Goal: Task Accomplishment & Management: Manage account settings

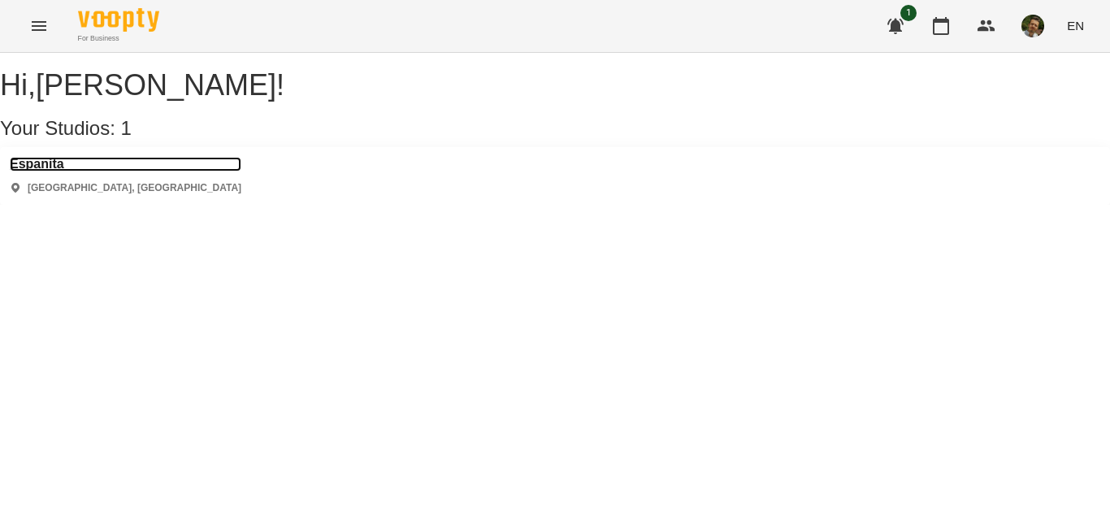
click at [62, 171] on h3 "Espanita" at bounding box center [126, 164] width 232 height 15
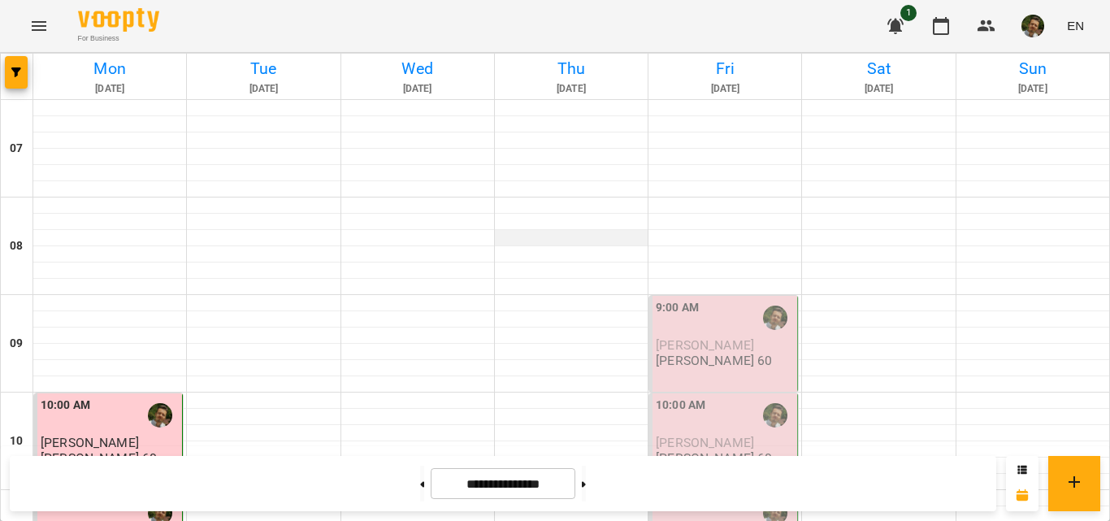
scroll to position [530, 0]
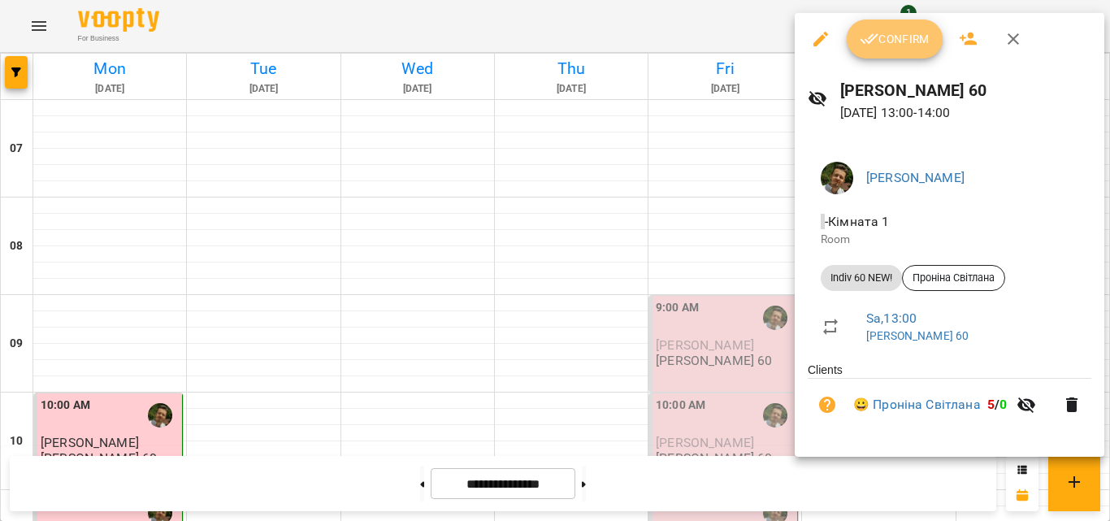
click at [893, 40] on span "Confirm" at bounding box center [895, 39] width 70 height 20
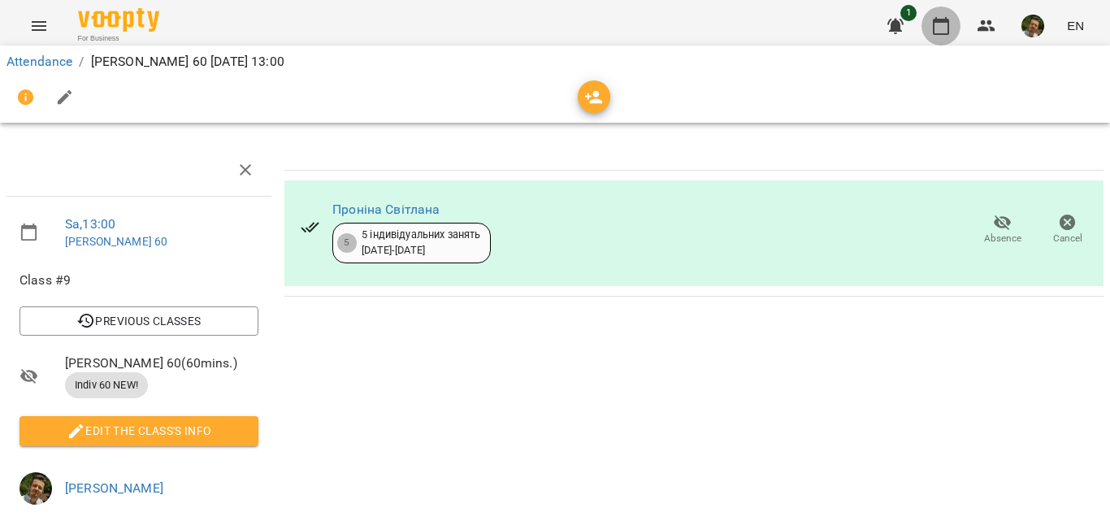
click at [942, 36] on button "button" at bounding box center [941, 26] width 39 height 39
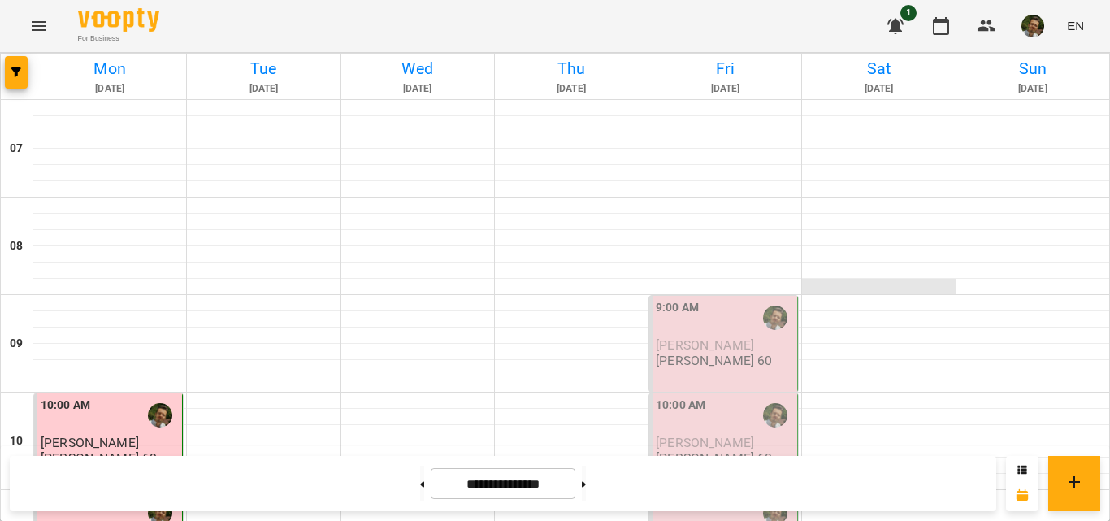
scroll to position [535, 0]
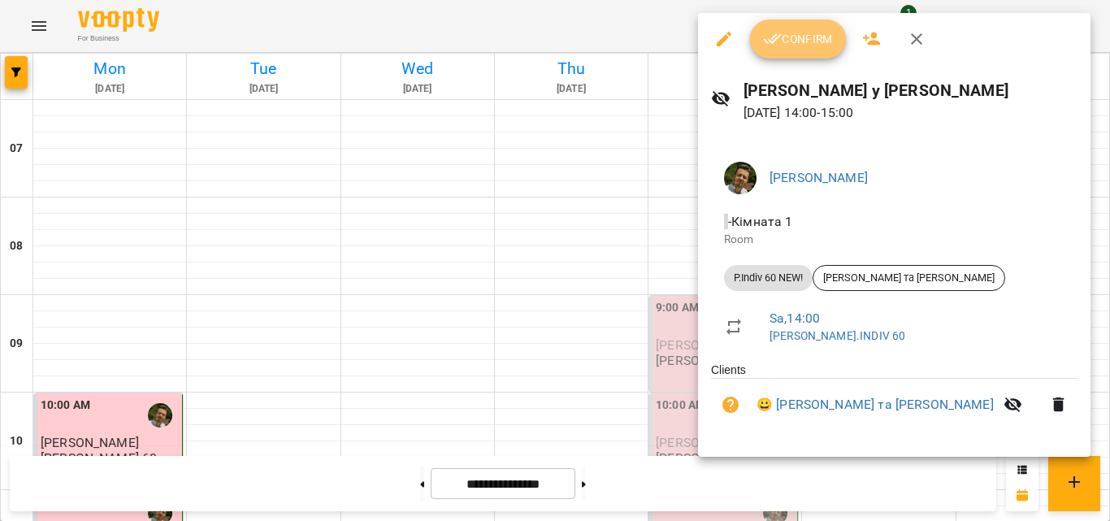
click at [783, 41] on span "Confirm" at bounding box center [798, 39] width 70 height 20
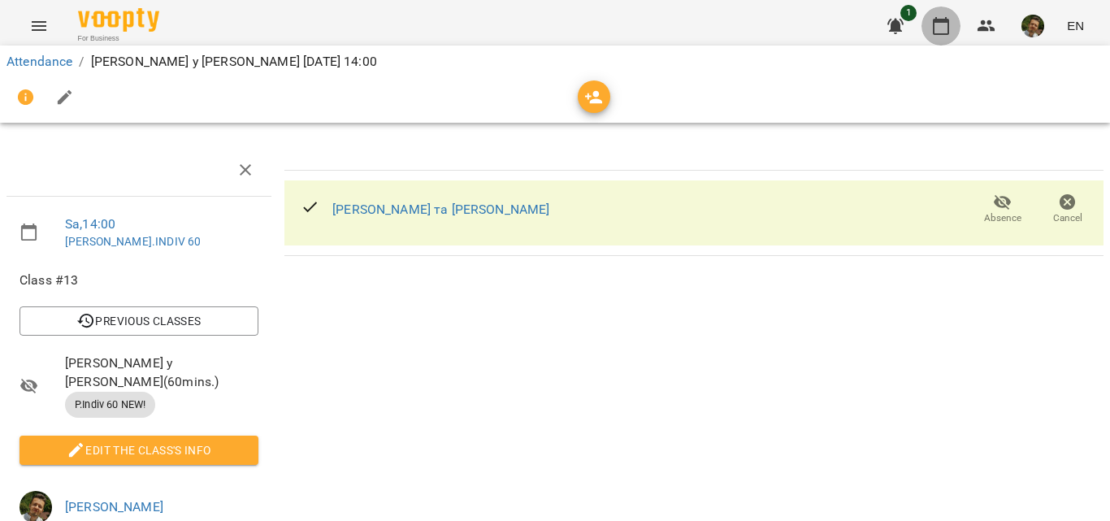
click at [951, 35] on icon "button" at bounding box center [941, 26] width 20 height 20
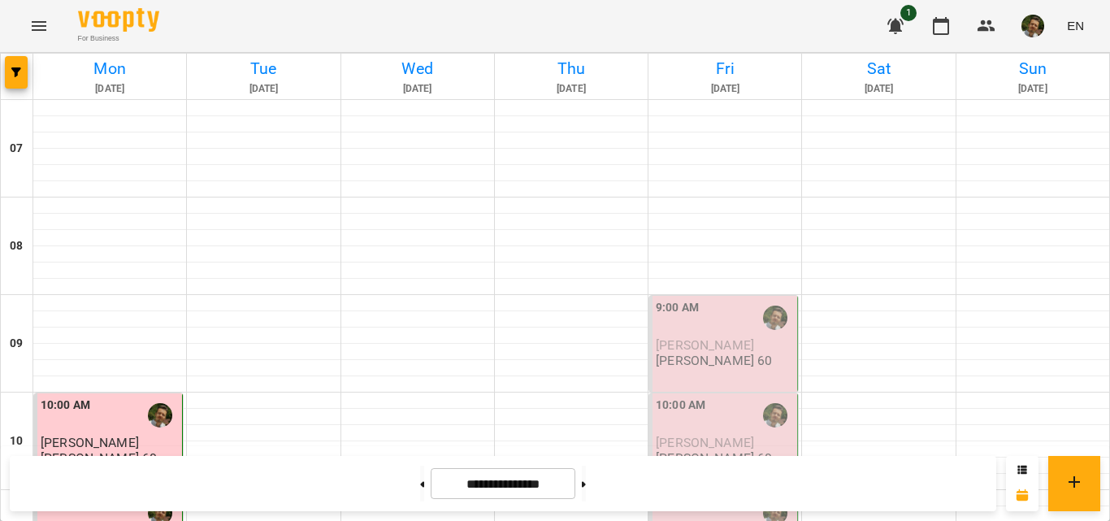
scroll to position [141, 0]
click at [757, 397] on div at bounding box center [775, 415] width 37 height 37
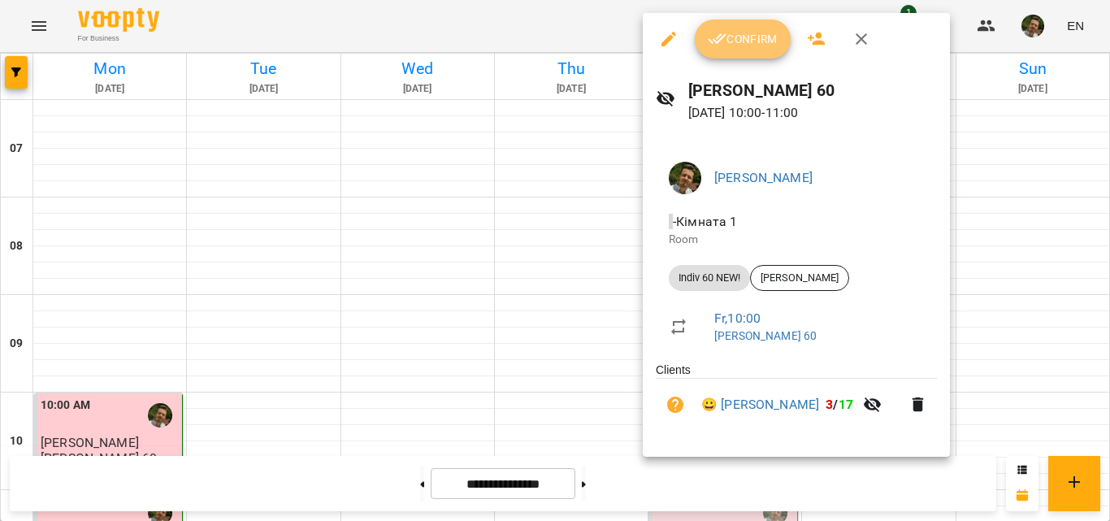
click at [752, 36] on span "Confirm" at bounding box center [743, 39] width 70 height 20
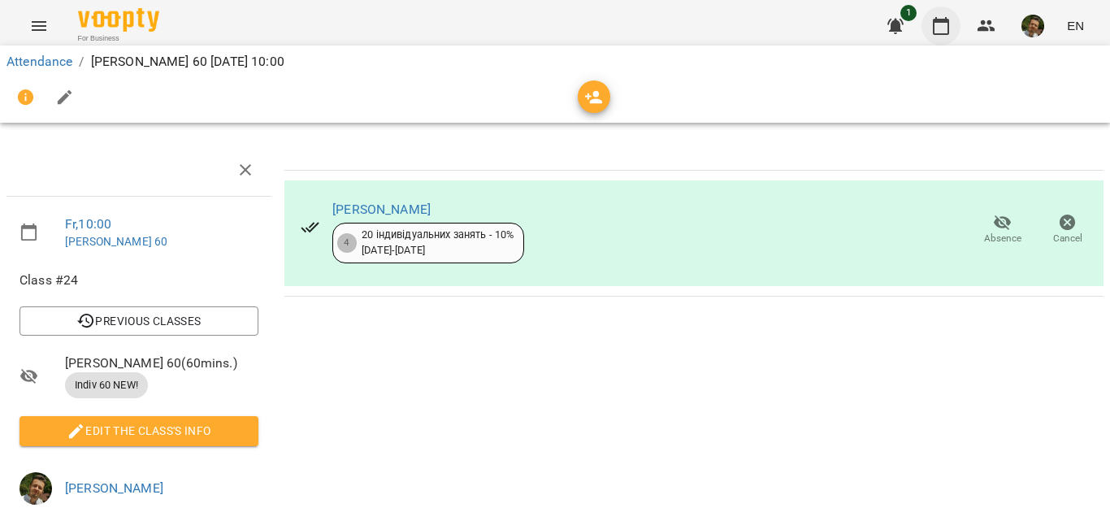
click at [947, 23] on icon "button" at bounding box center [941, 26] width 16 height 18
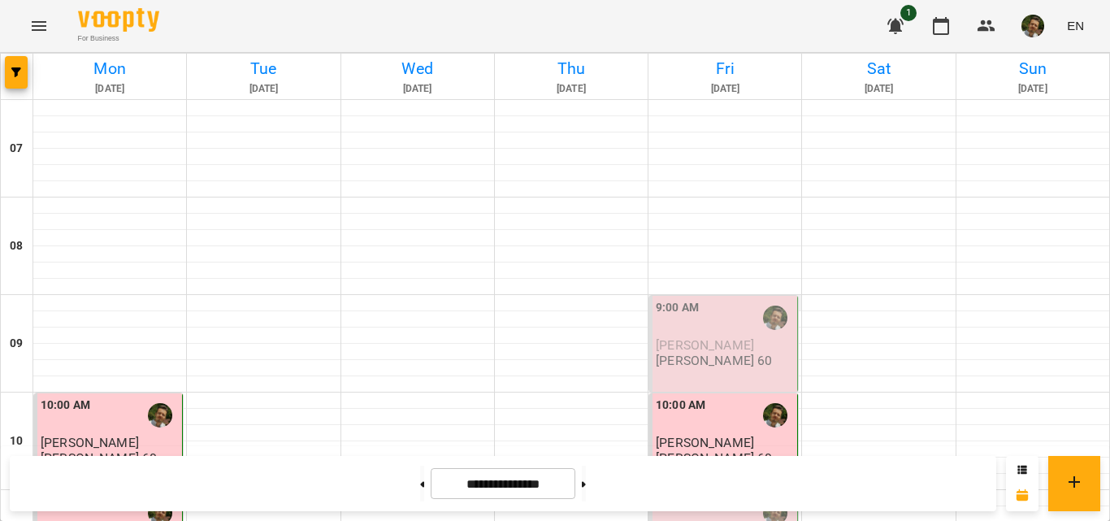
scroll to position [207, 0]
click at [703, 494] on div "11:00 AM" at bounding box center [725, 512] width 138 height 37
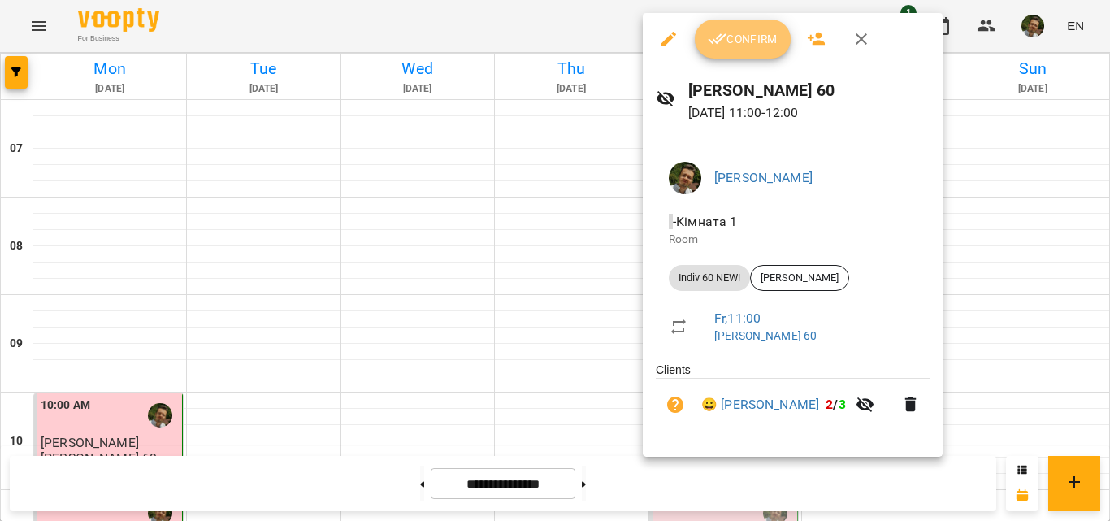
click at [722, 47] on icon "button" at bounding box center [718, 39] width 20 height 20
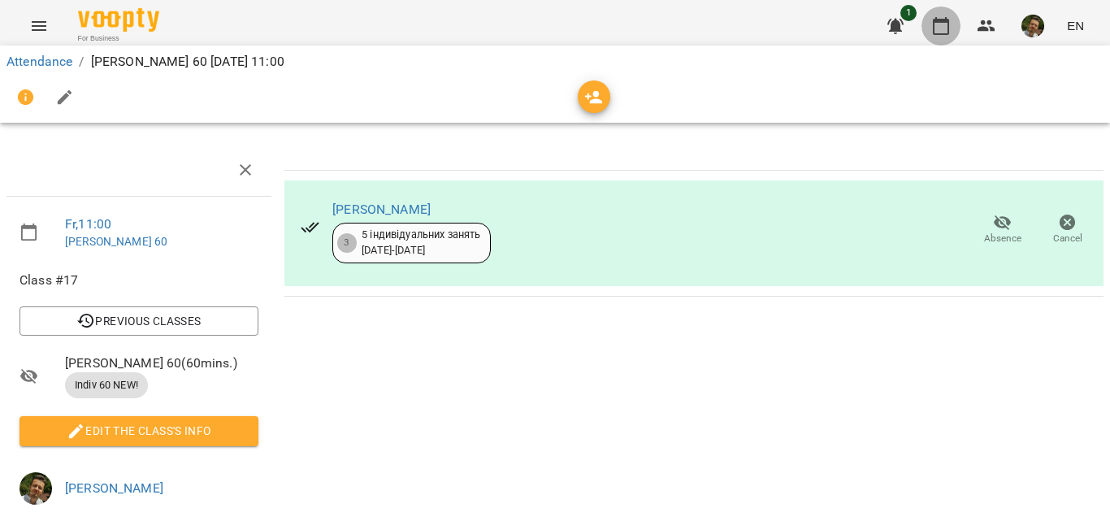
click at [936, 32] on icon "button" at bounding box center [941, 26] width 20 height 20
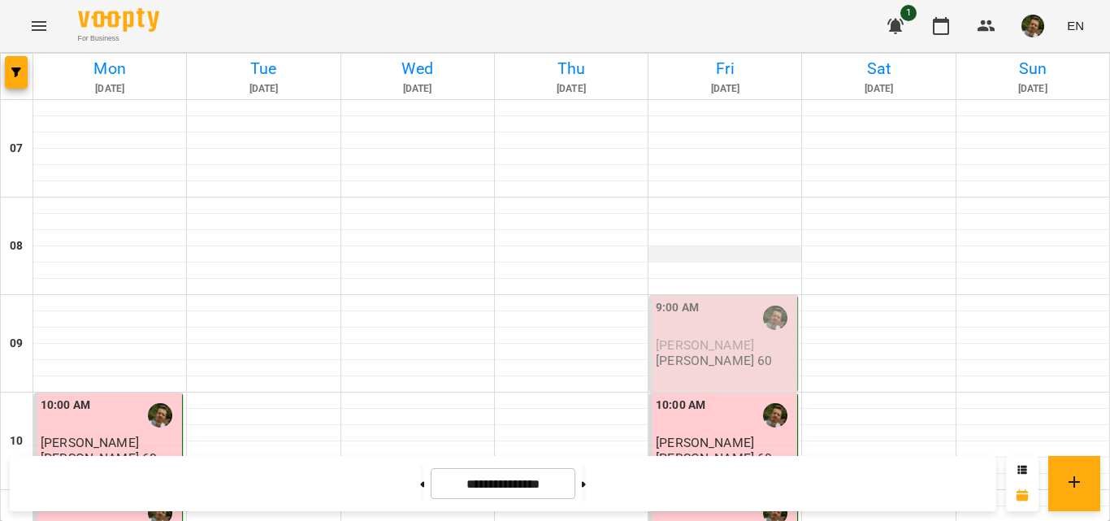
scroll to position [259, 0]
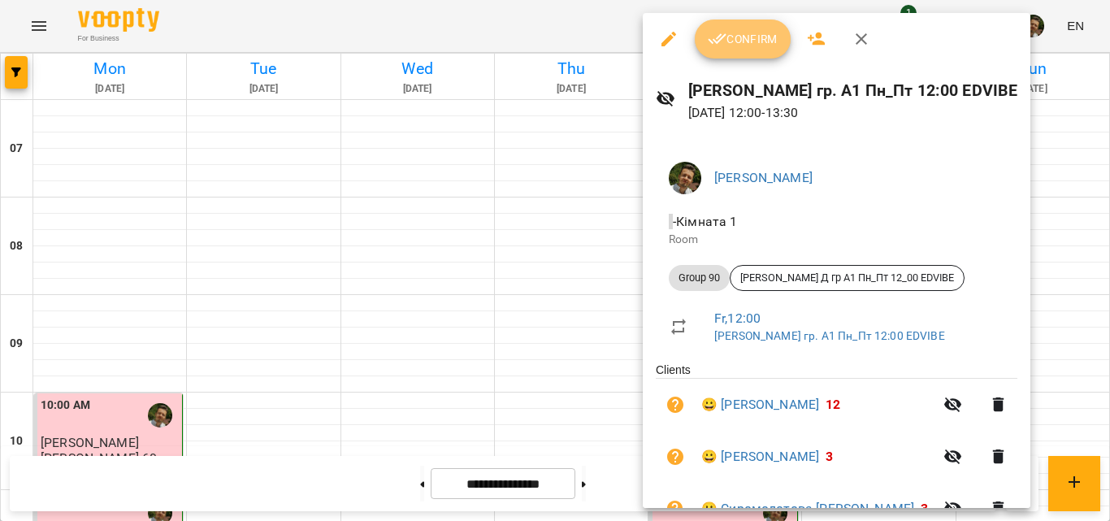
click at [712, 47] on icon "button" at bounding box center [718, 39] width 20 height 20
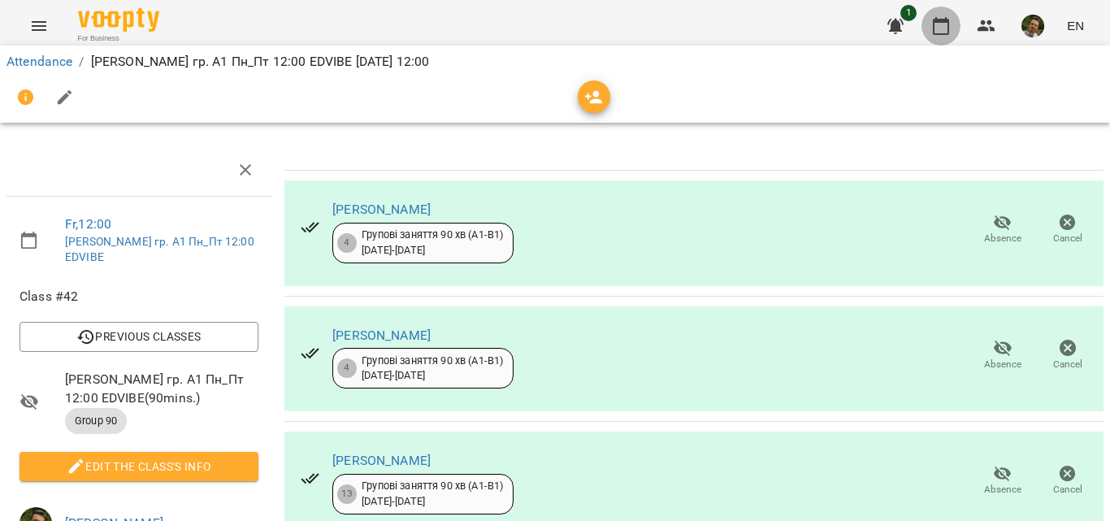
click at [945, 30] on icon "button" at bounding box center [941, 26] width 20 height 20
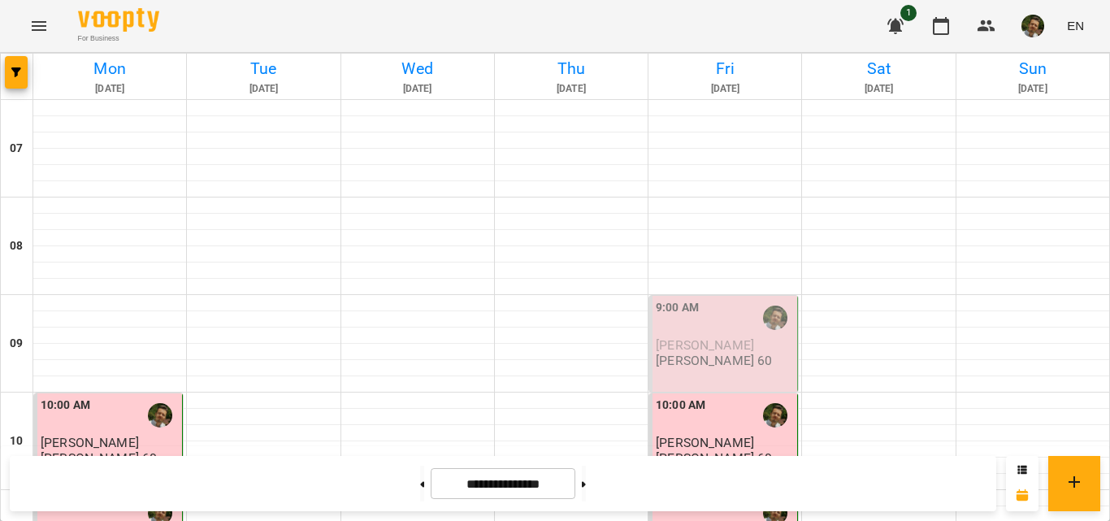
scroll to position [911, 0]
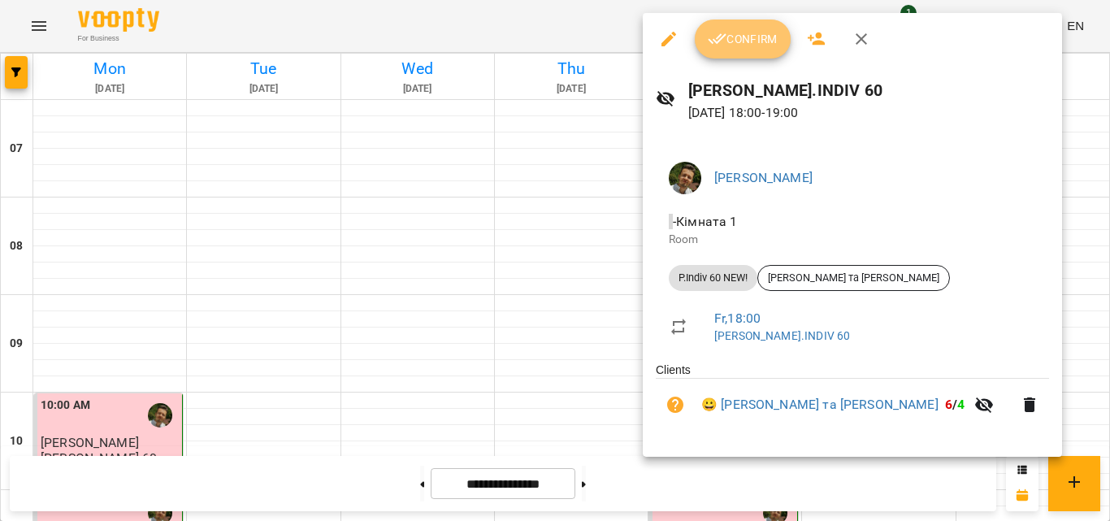
click at [733, 37] on span "Confirm" at bounding box center [743, 39] width 70 height 20
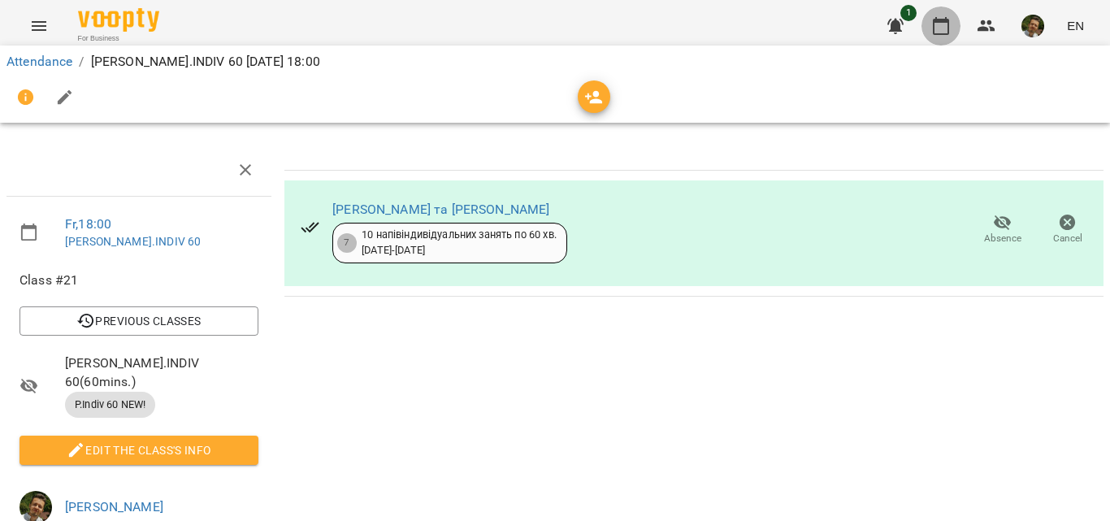
click at [941, 25] on icon "button" at bounding box center [941, 26] width 20 height 20
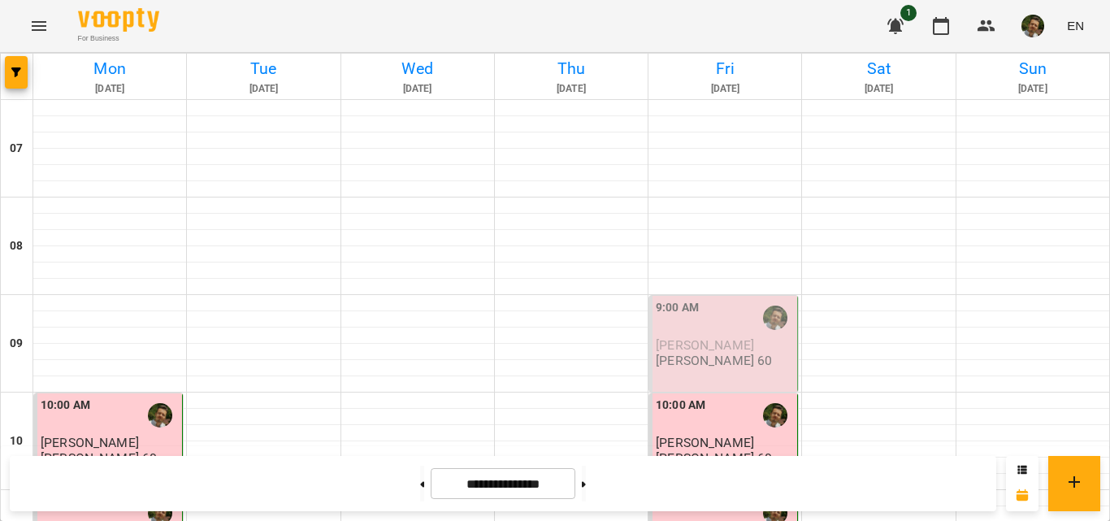
scroll to position [516, 0]
